Goal: Information Seeking & Learning: Learn about a topic

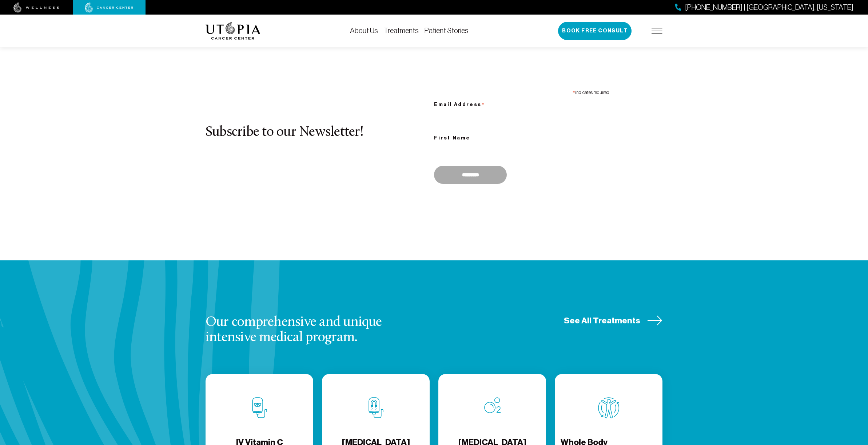
scroll to position [884, 0]
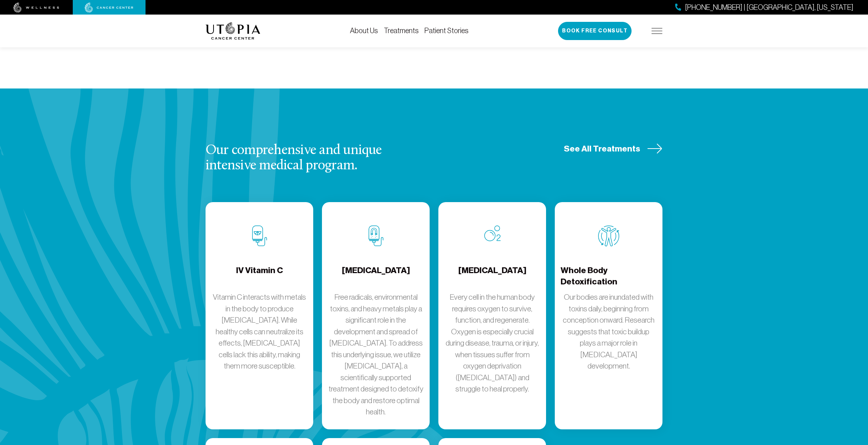
click at [256, 291] on p "Vitamin C interacts with metals in the body to produce [MEDICAL_DATA]. While he…" at bounding box center [259, 331] width 96 height 80
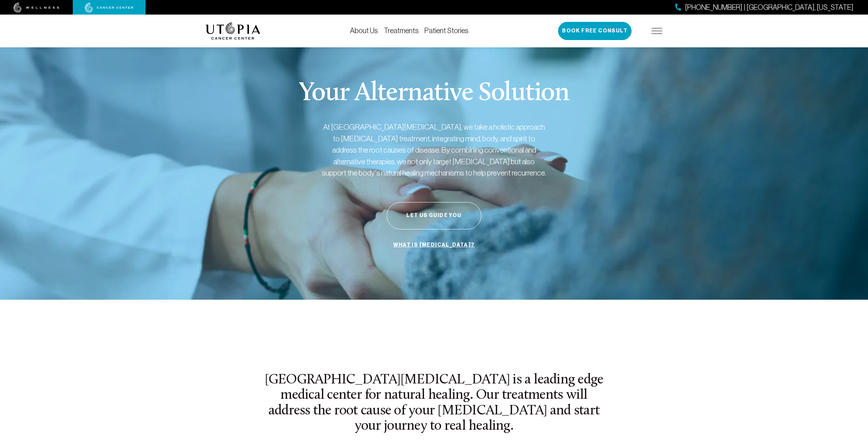
scroll to position [884, 0]
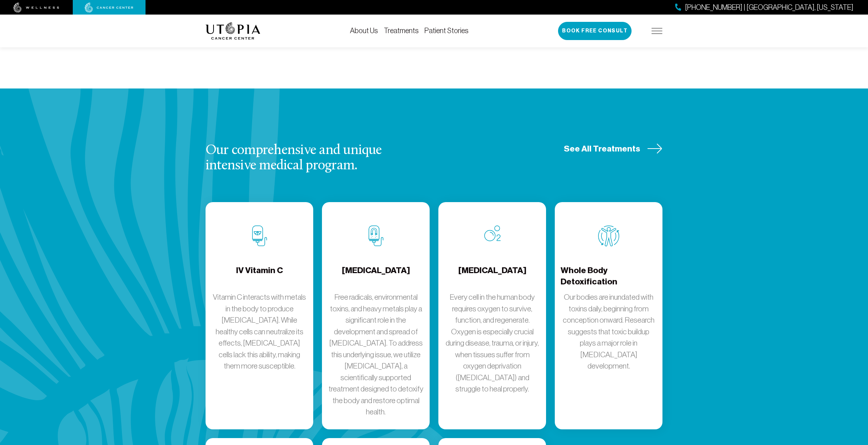
click at [659, 144] on icon at bounding box center [655, 148] width 14 height 9
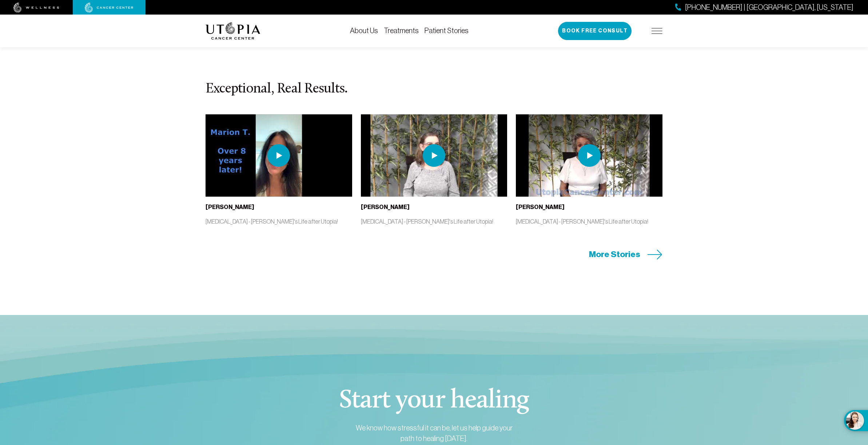
scroll to position [1312, 0]
